Goal: Task Accomplishment & Management: Use online tool/utility

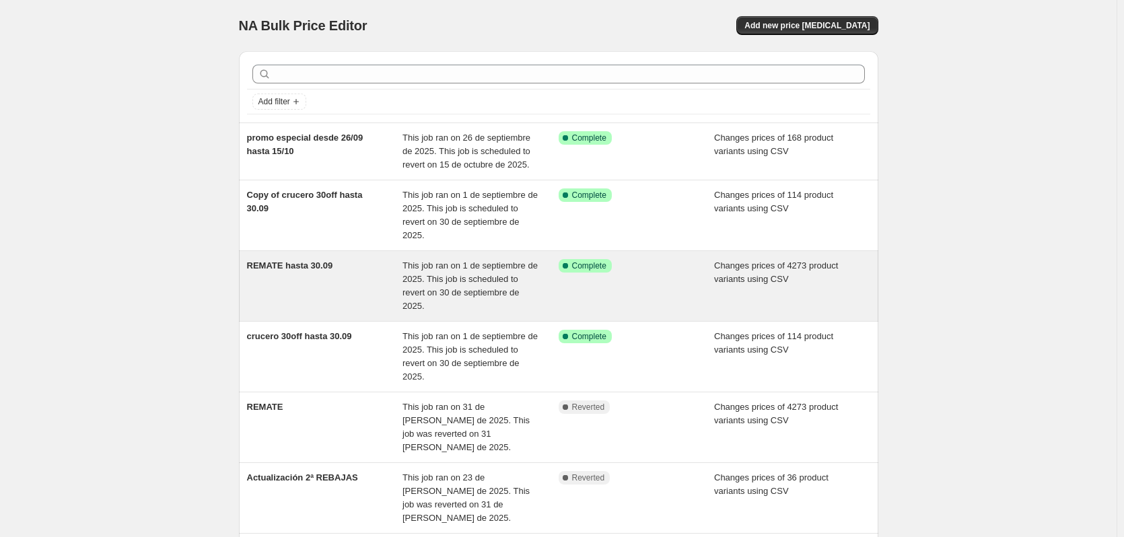
click at [762, 271] on div "Changes prices of 4273 product variants using CSV" at bounding box center [792, 286] width 156 height 54
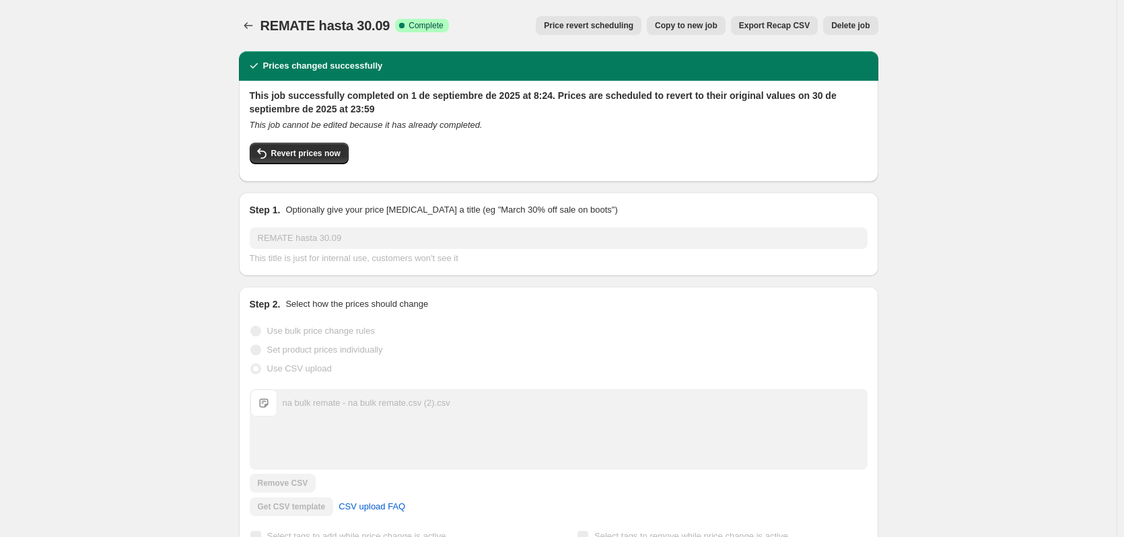
click at [702, 24] on span "Copy to new job" at bounding box center [686, 25] width 63 height 11
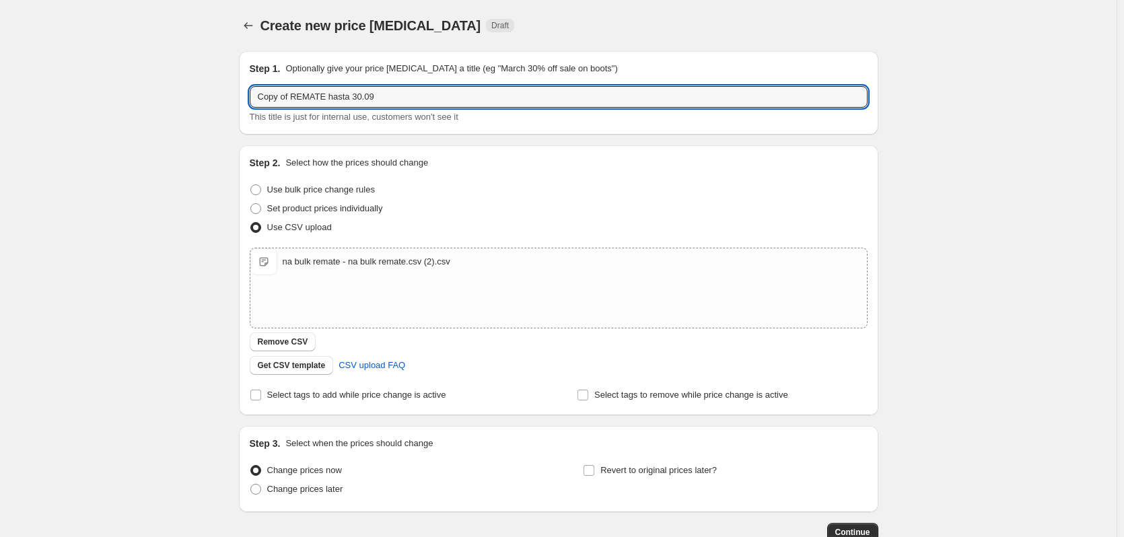
drag, startPoint x: 295, startPoint y: 95, endPoint x: 177, endPoint y: 96, distance: 118.5
click at [179, 96] on div "Create new price [MEDICAL_DATA]. This page is ready Create new price [MEDICAL_D…" at bounding box center [558, 312] width 1117 height 624
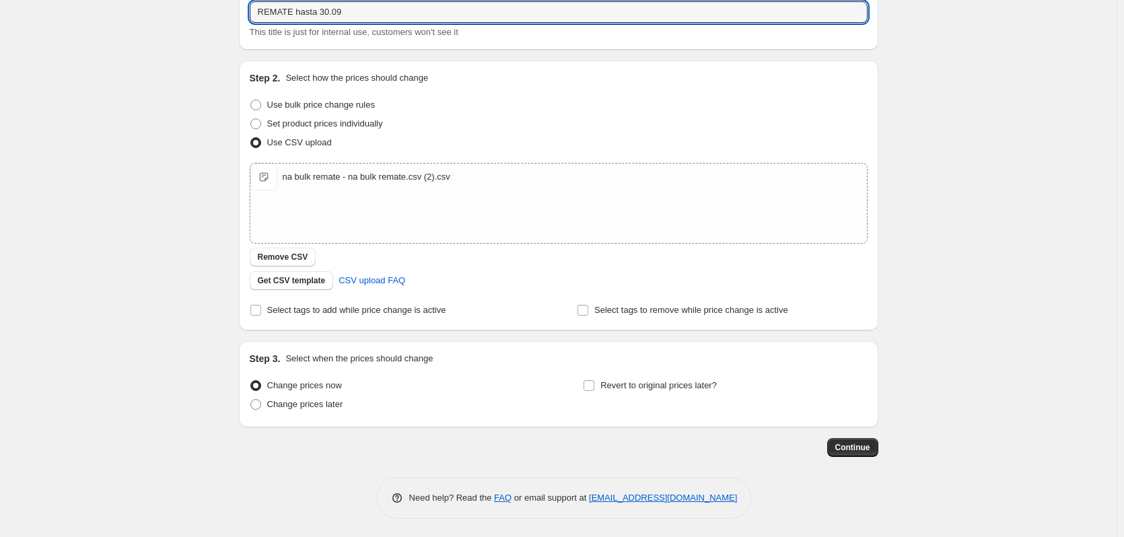
scroll to position [87, 0]
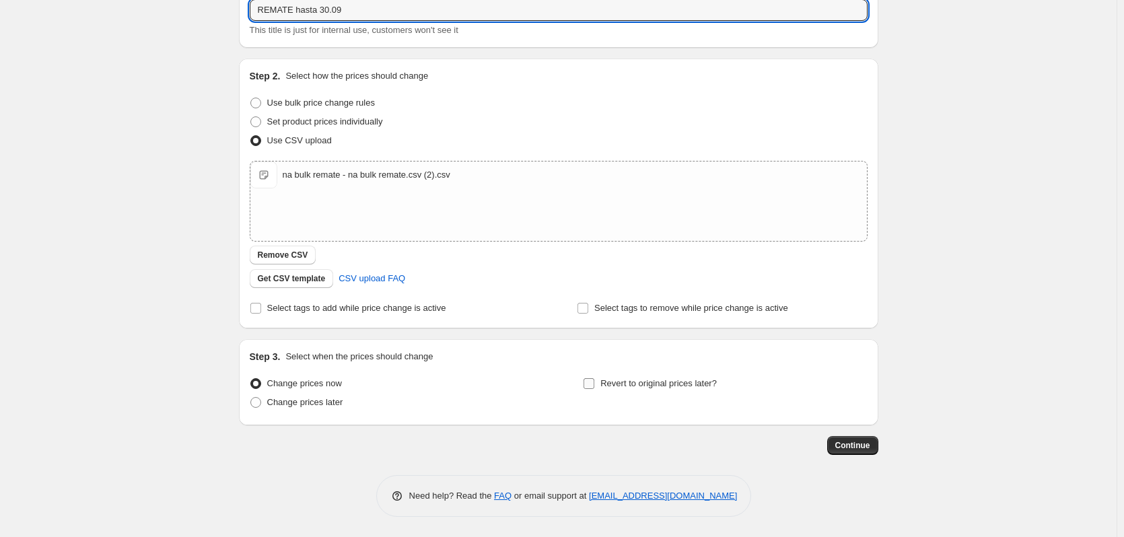
type input "REMATE hasta 30.09"
click at [594, 382] on input "Revert to original prices later?" at bounding box center [588, 383] width 11 height 11
checkbox input "true"
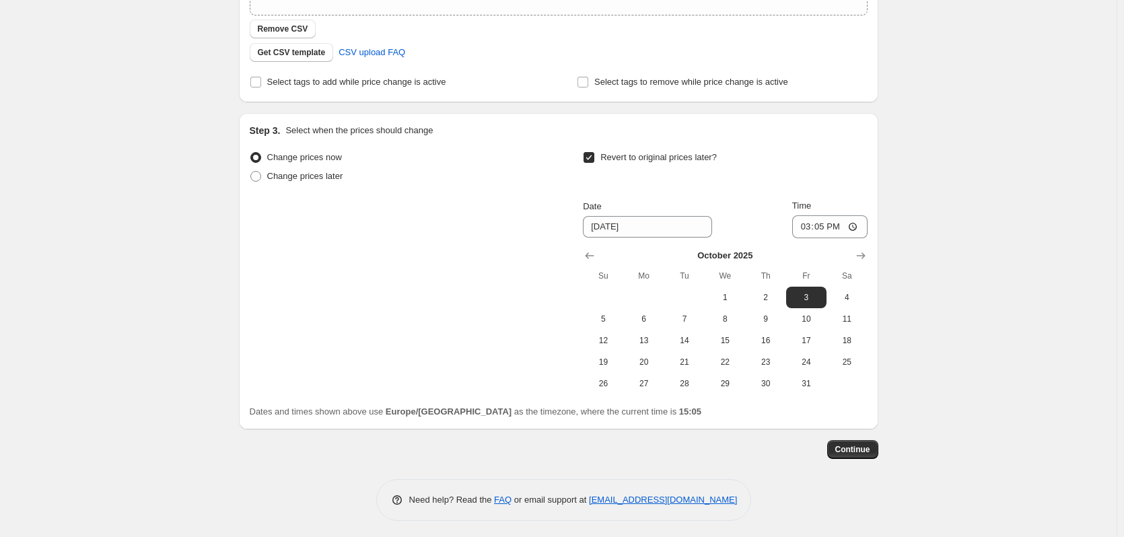
scroll to position [317, 0]
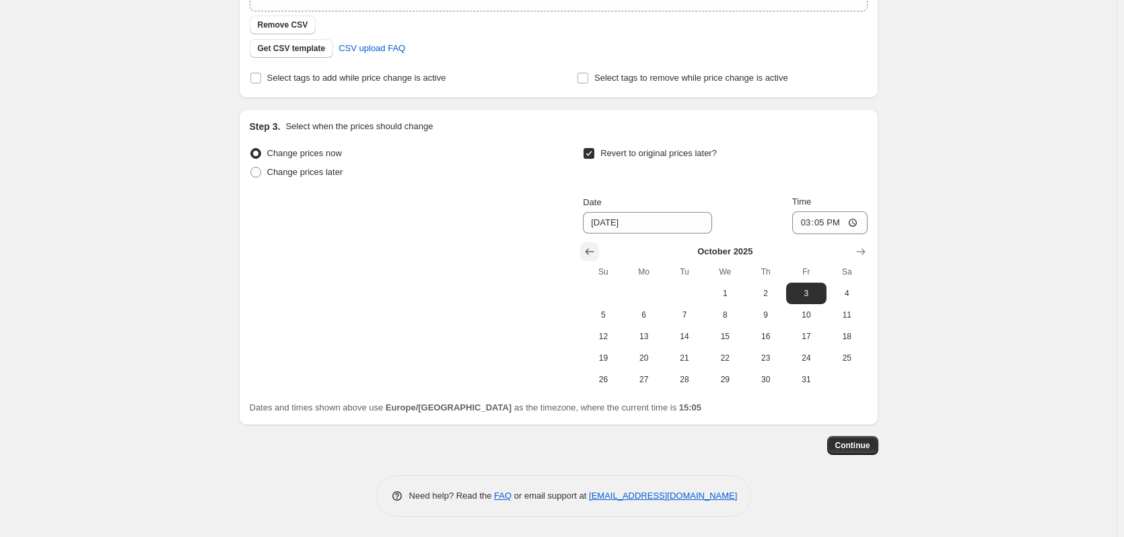
click at [592, 248] on icon "Show previous month, September 2025" at bounding box center [589, 251] width 13 height 13
click at [687, 380] on span "30" at bounding box center [685, 379] width 30 height 11
type input "[DATE]"
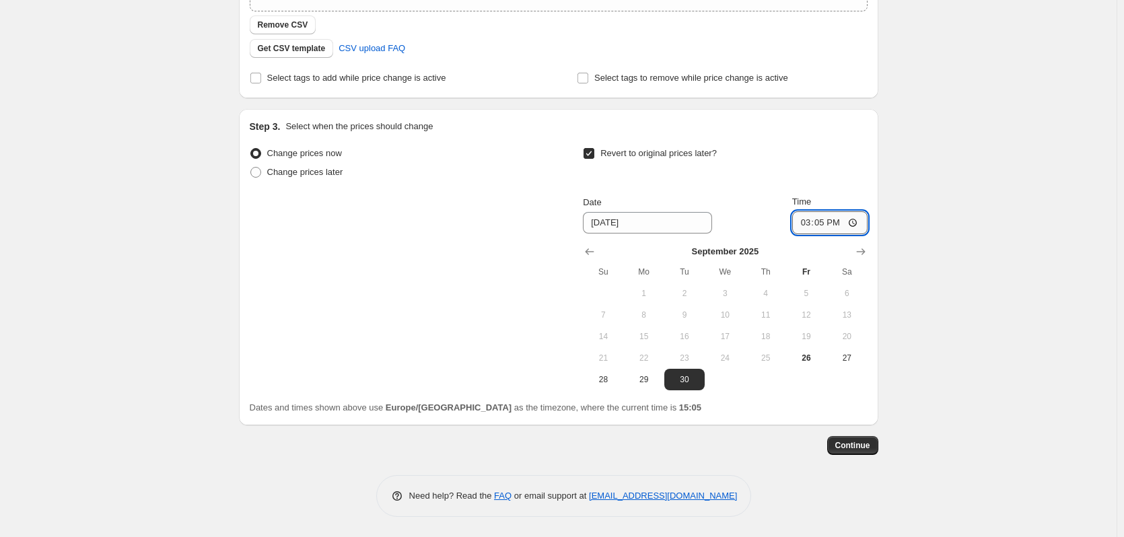
click at [824, 225] on input "15:05" at bounding box center [829, 222] width 75 height 23
type input "23:59"
click at [857, 446] on span "Continue" at bounding box center [852, 445] width 35 height 11
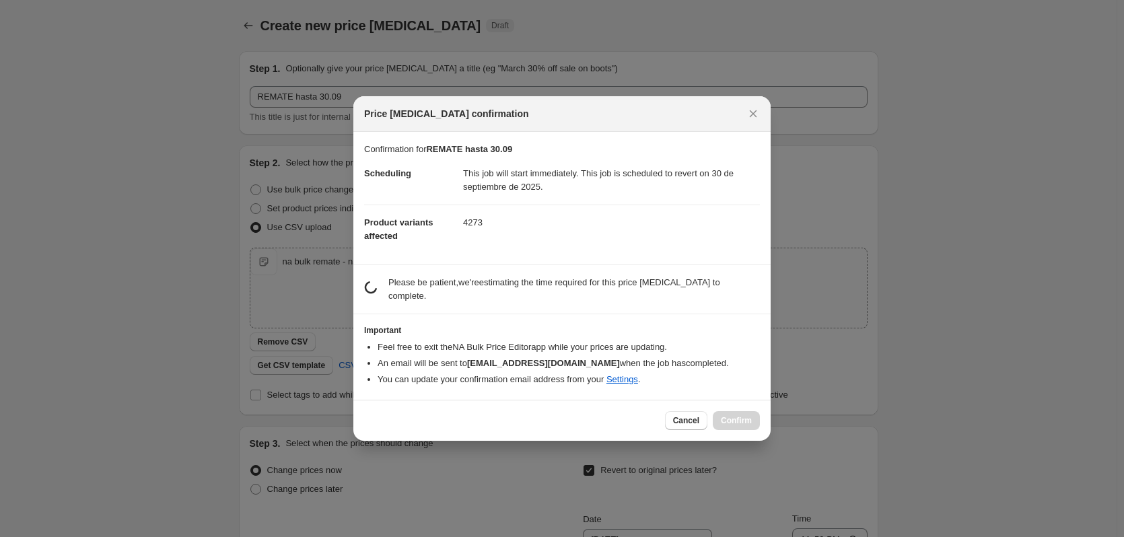
scroll to position [0, 0]
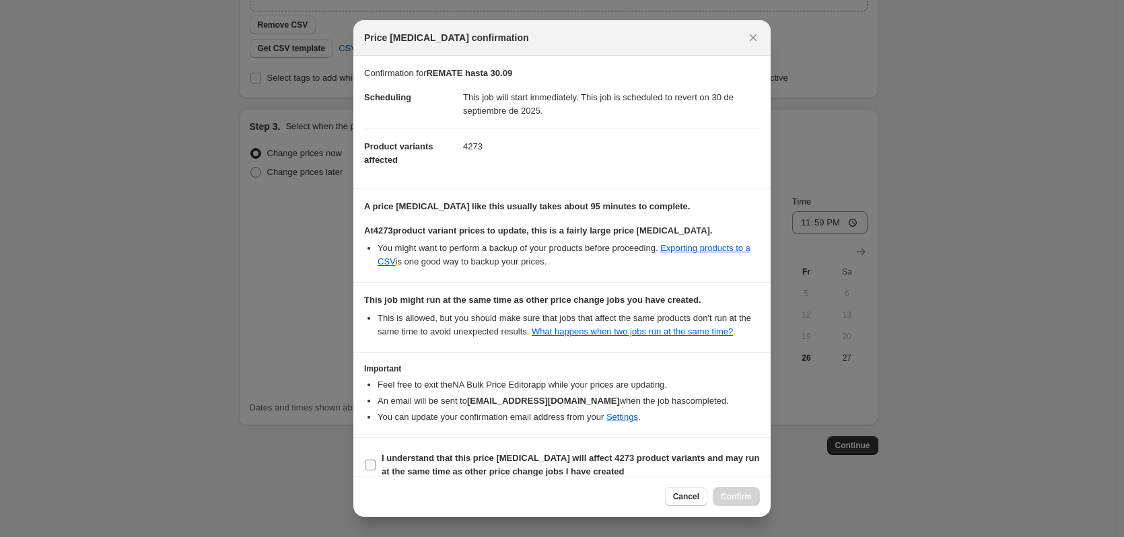
click at [374, 470] on input "I understand that this price [MEDICAL_DATA] will affect 4273 product variants a…" at bounding box center [370, 465] width 11 height 11
checkbox input "true"
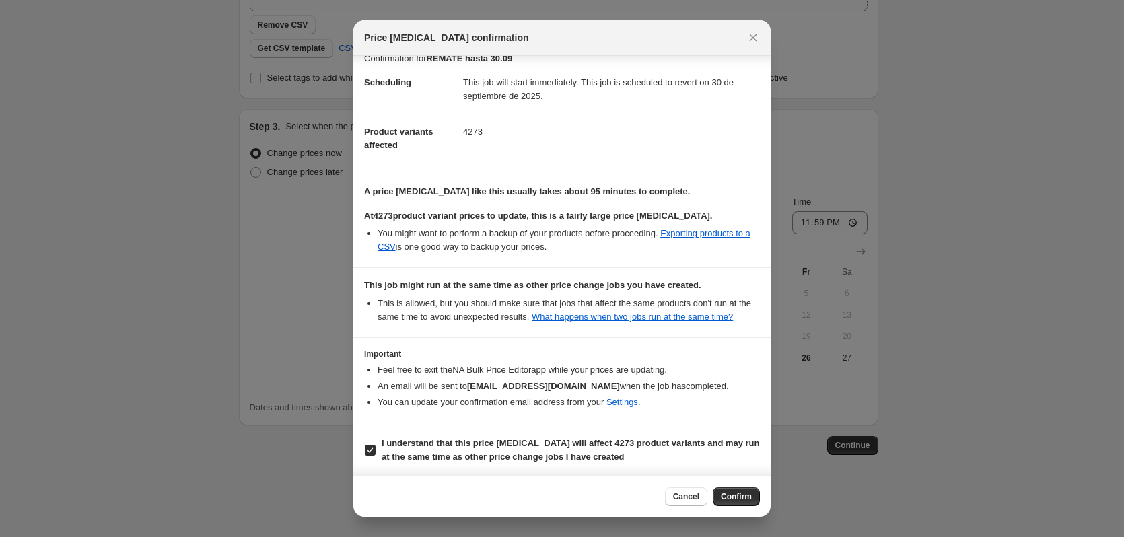
scroll to position [16, 0]
click at [730, 493] on span "Confirm" at bounding box center [736, 496] width 31 height 11
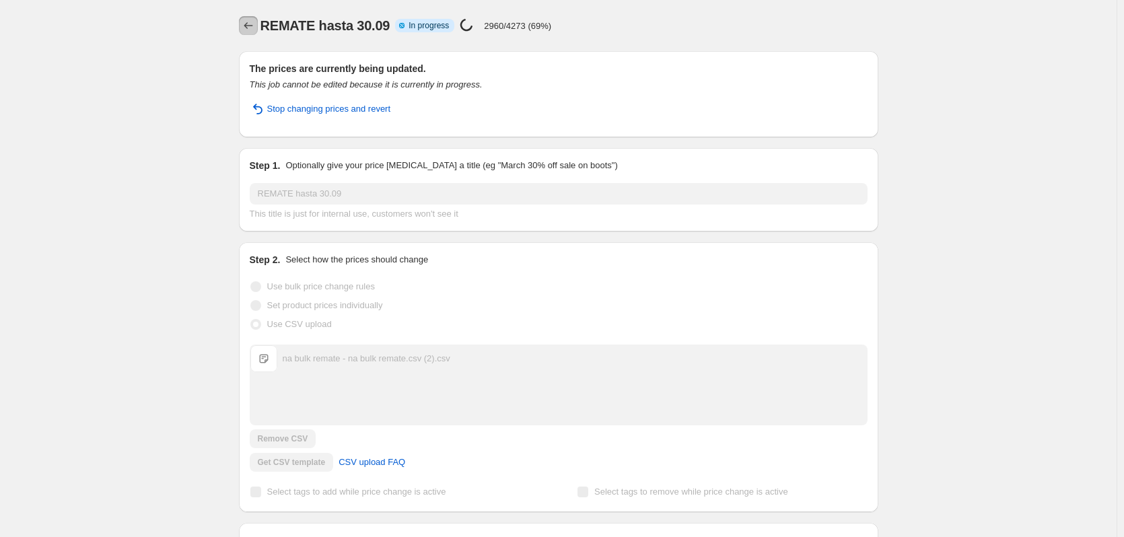
click at [250, 24] on icon "Price change jobs" at bounding box center [248, 25] width 13 height 13
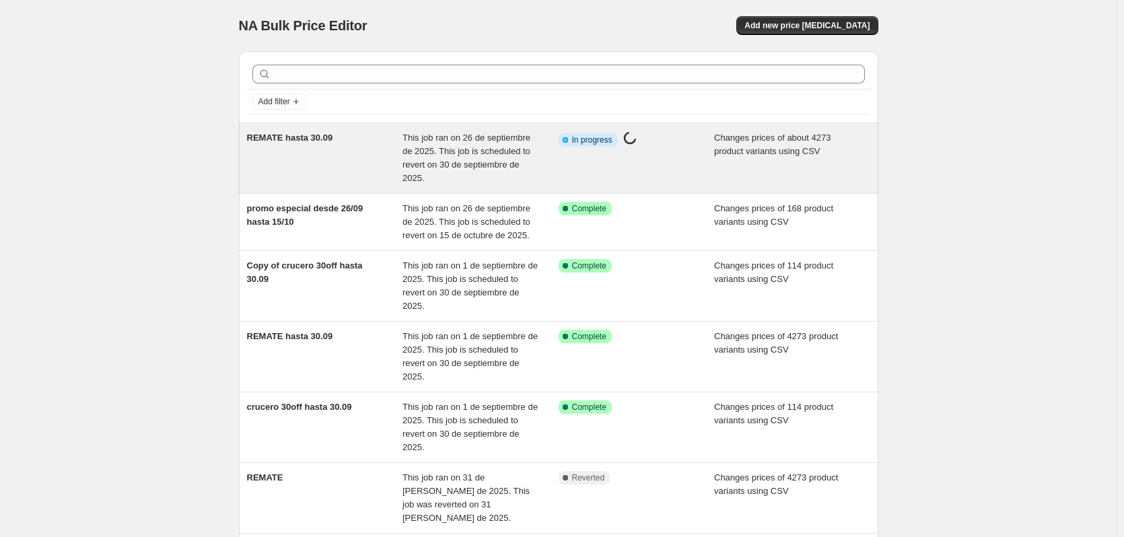
click at [485, 165] on span "This job ran on 26 de septiembre de 2025. This job is scheduled to revert on 30…" at bounding box center [466, 158] width 128 height 50
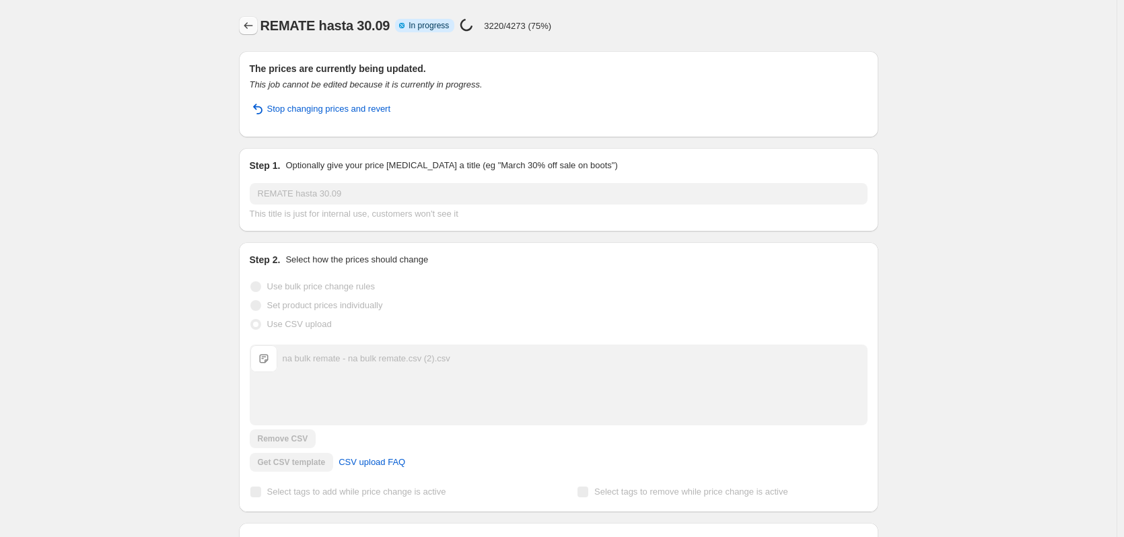
click at [254, 25] on icon "Price change jobs" at bounding box center [248, 25] width 13 height 13
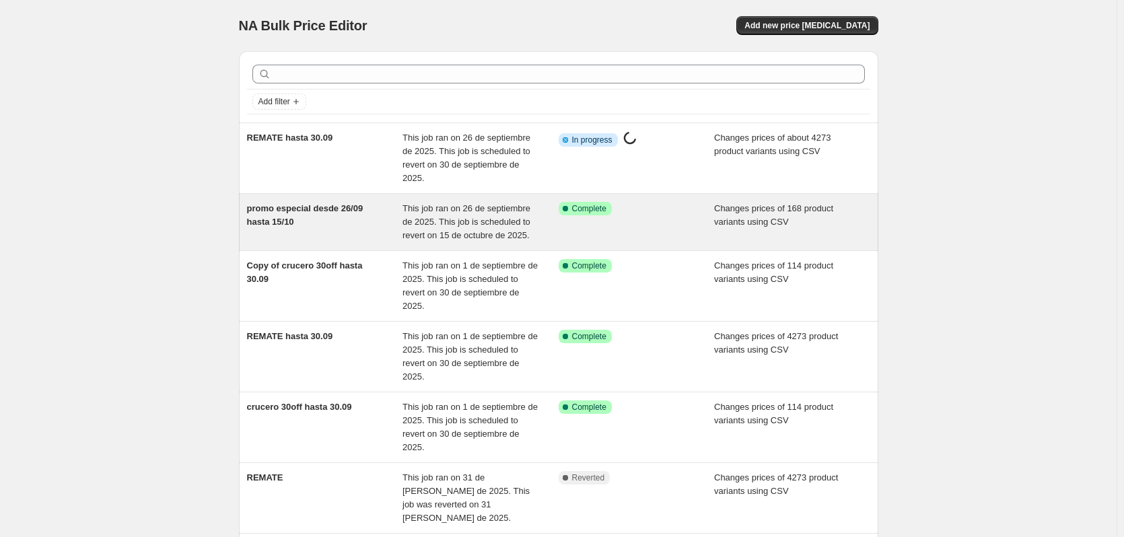
click at [472, 213] on span "This job ran on 26 de septiembre de 2025. This job is scheduled to revert on 15…" at bounding box center [466, 221] width 128 height 37
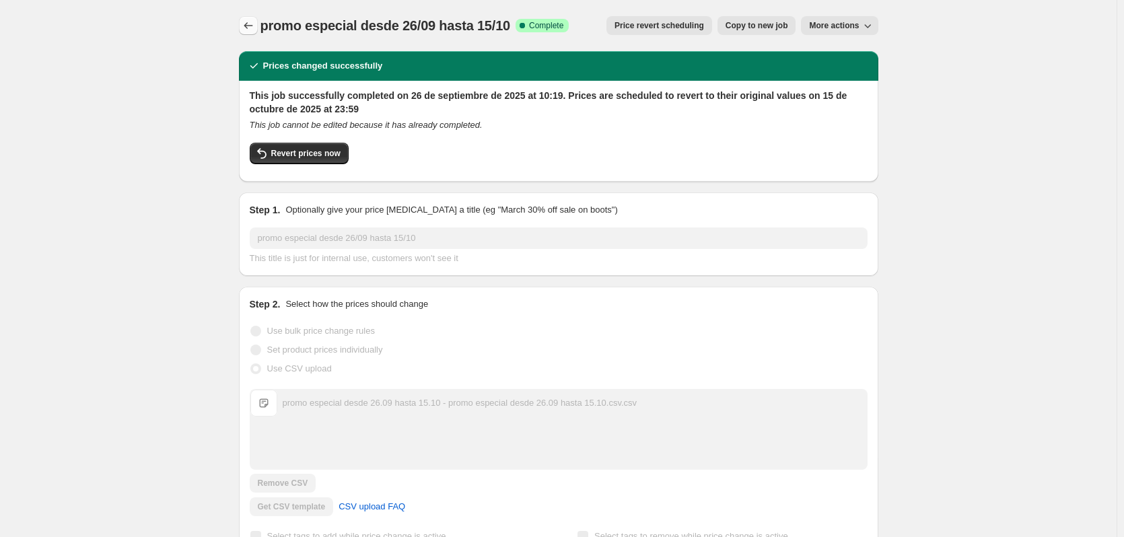
click at [252, 23] on icon "Price change jobs" at bounding box center [248, 25] width 13 height 13
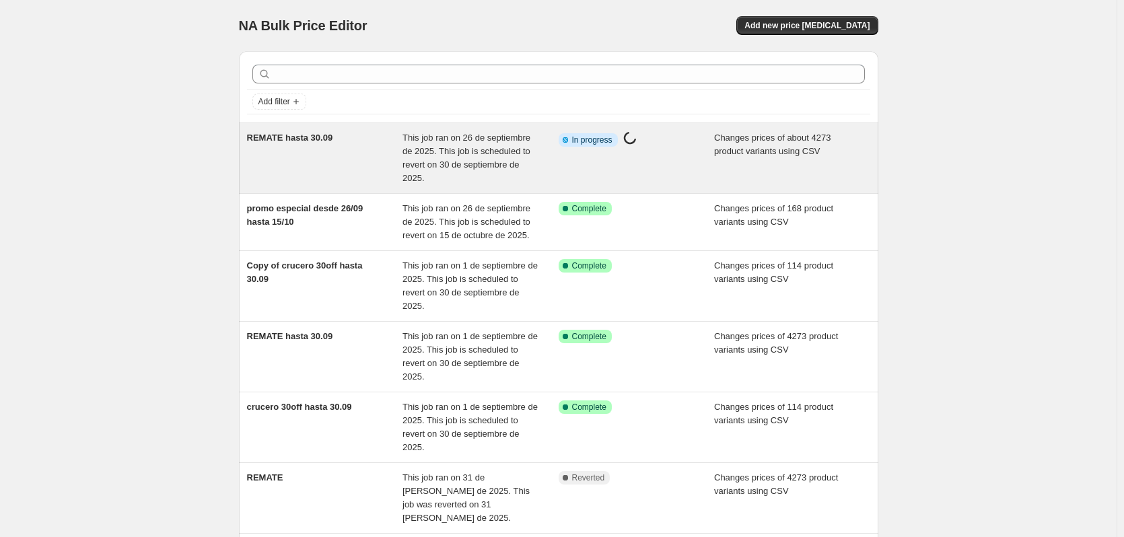
click at [503, 149] on span "This job ran on 26 de septiembre de 2025. This job is scheduled to revert on 30…" at bounding box center [466, 158] width 128 height 50
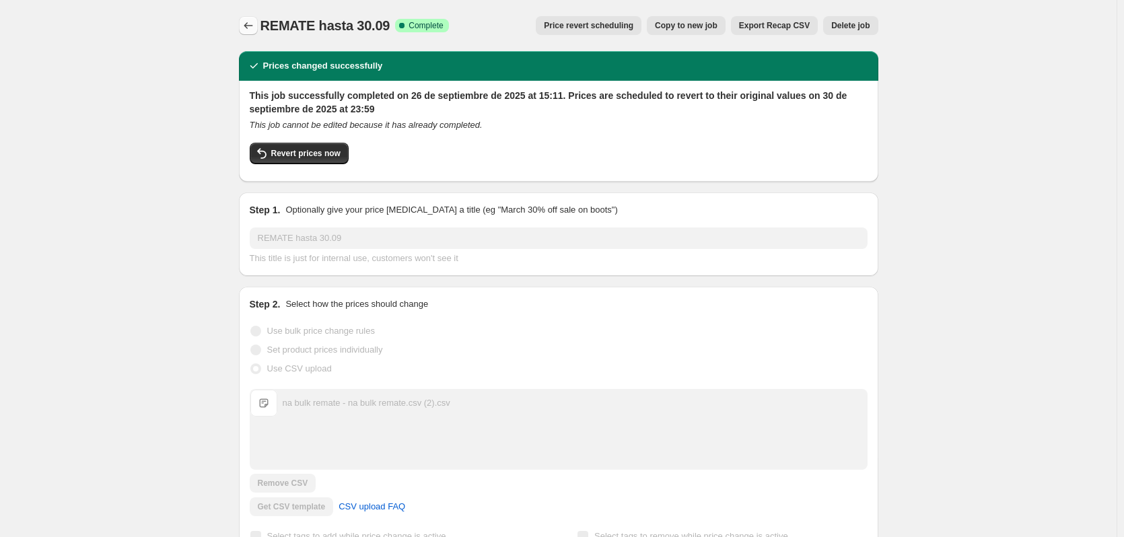
click at [252, 26] on icon "Price change jobs" at bounding box center [248, 25] width 13 height 13
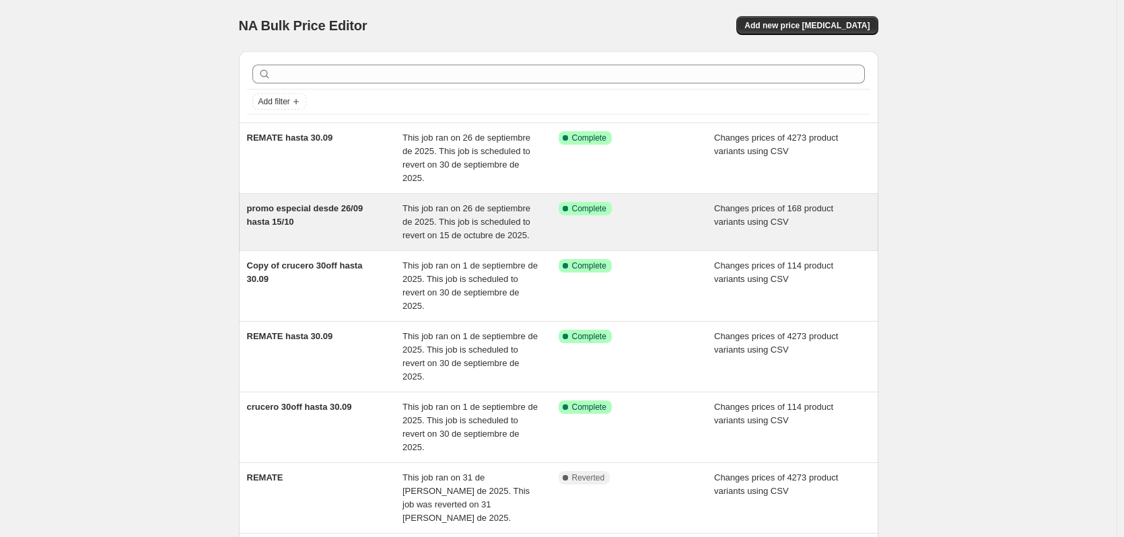
click at [638, 220] on div "Success Complete Complete" at bounding box center [637, 222] width 156 height 40
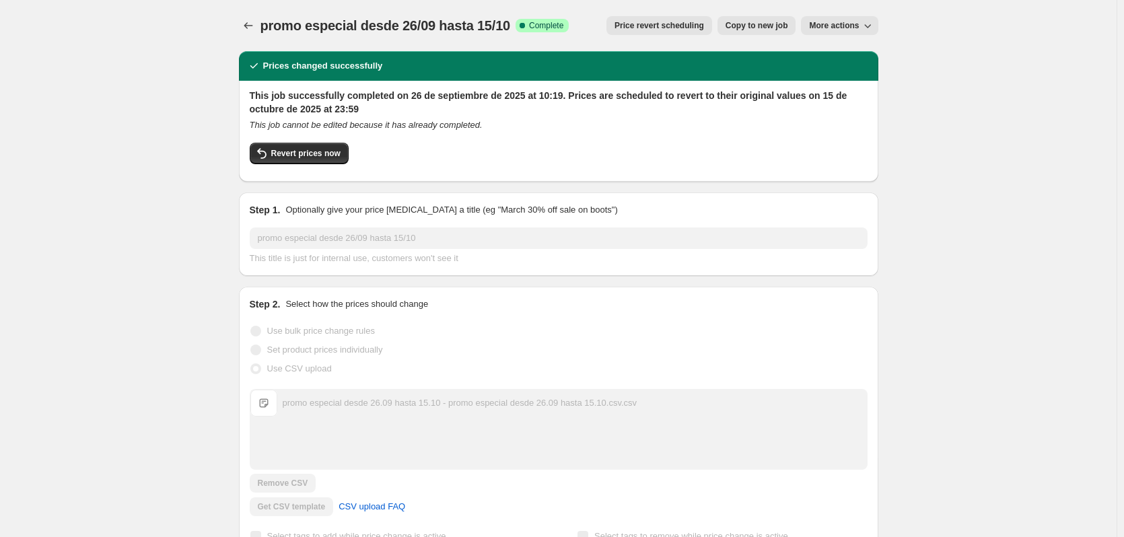
click at [760, 24] on span "Copy to new job" at bounding box center [756, 25] width 63 height 11
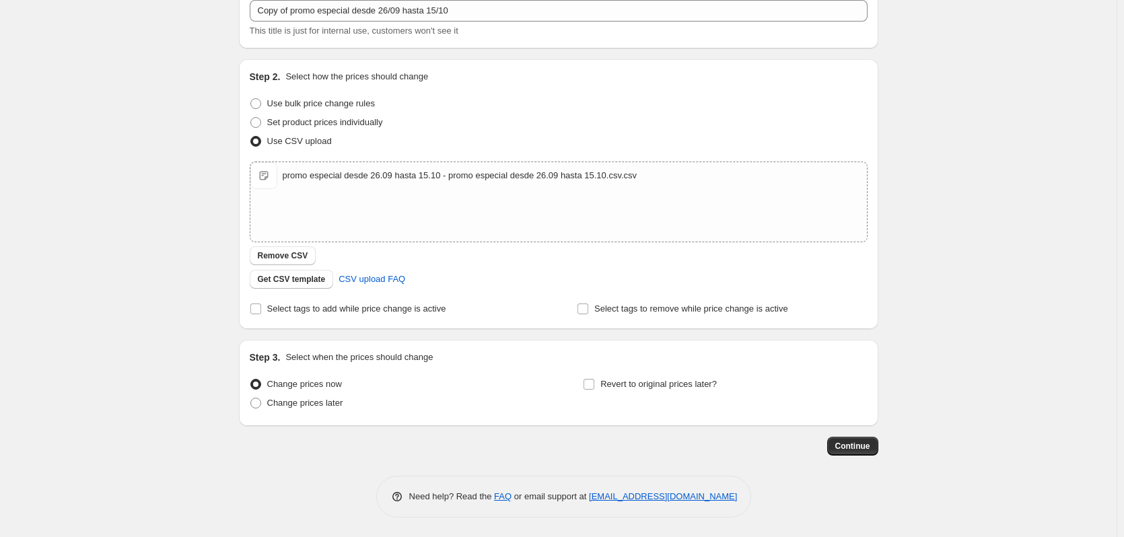
scroll to position [87, 0]
click at [593, 385] on input "Revert to original prices later?" at bounding box center [588, 383] width 11 height 11
checkbox input "true"
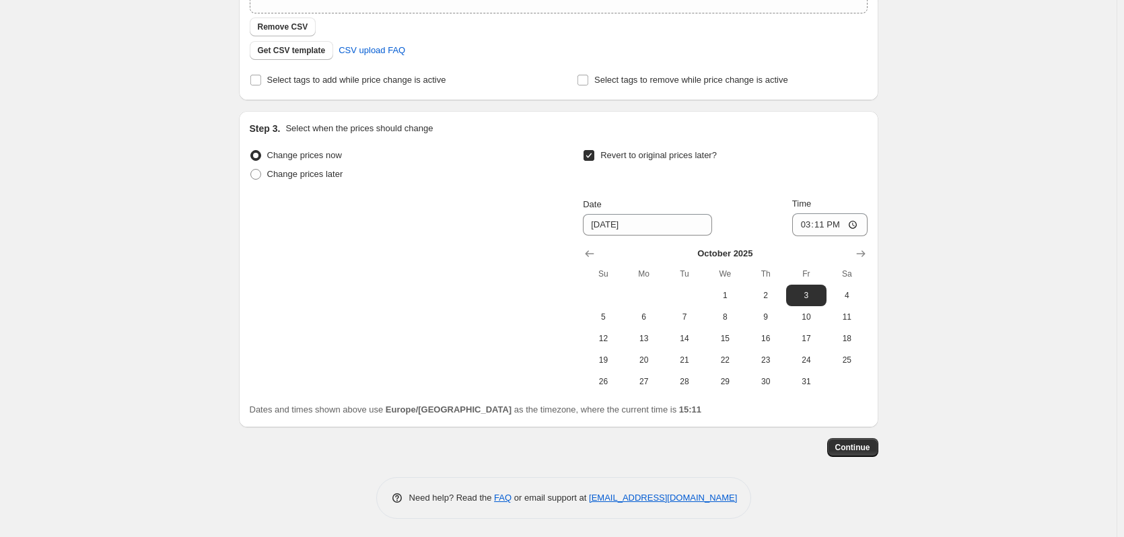
scroll to position [317, 0]
click at [721, 332] on span "15" at bounding box center [725, 336] width 30 height 11
type input "[DATE]"
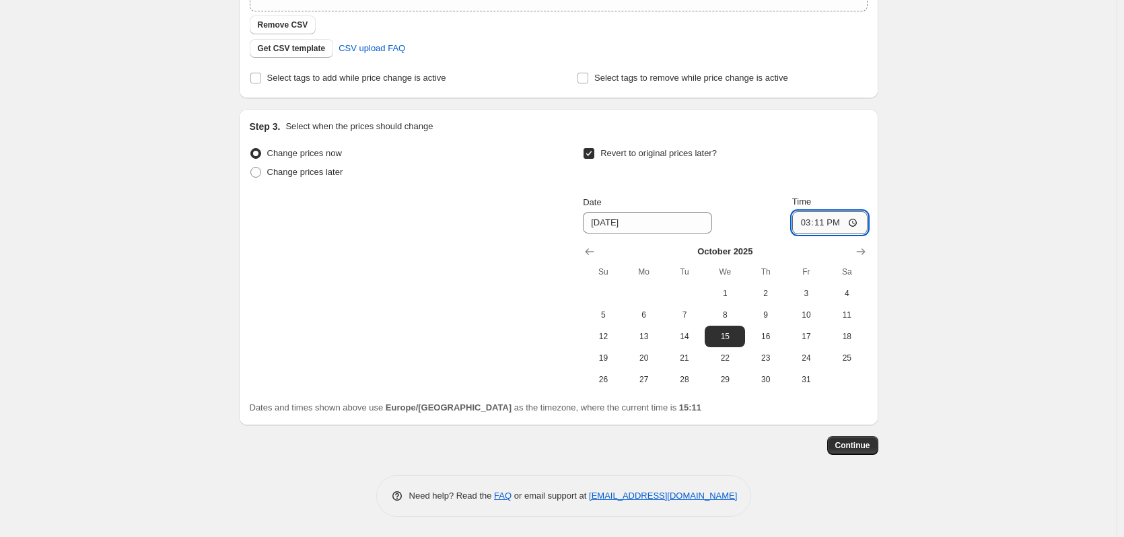
click at [818, 223] on input "15:11" at bounding box center [829, 222] width 75 height 23
type input "23:59"
click at [863, 444] on span "Continue" at bounding box center [852, 445] width 35 height 11
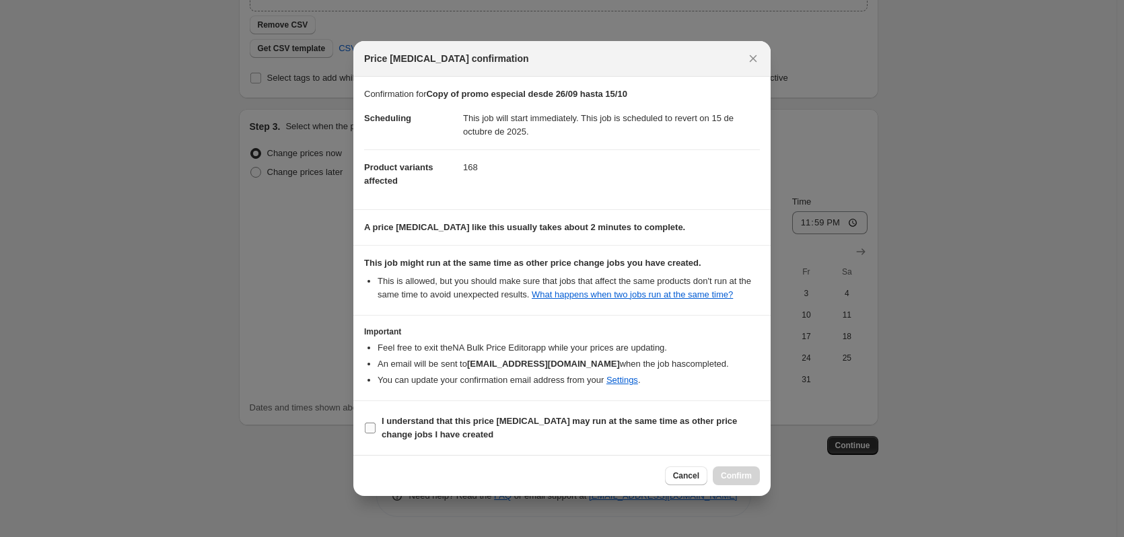
click at [376, 432] on label "I understand that this price [MEDICAL_DATA] may run at the same time as other p…" at bounding box center [562, 428] width 396 height 32
click at [376, 432] on input "I understand that this price [MEDICAL_DATA] may run at the same time as other p…" at bounding box center [370, 428] width 11 height 11
checkbox input "true"
click at [740, 474] on span "Confirm" at bounding box center [736, 475] width 31 height 11
